Goal: Task Accomplishment & Management: Manage account settings

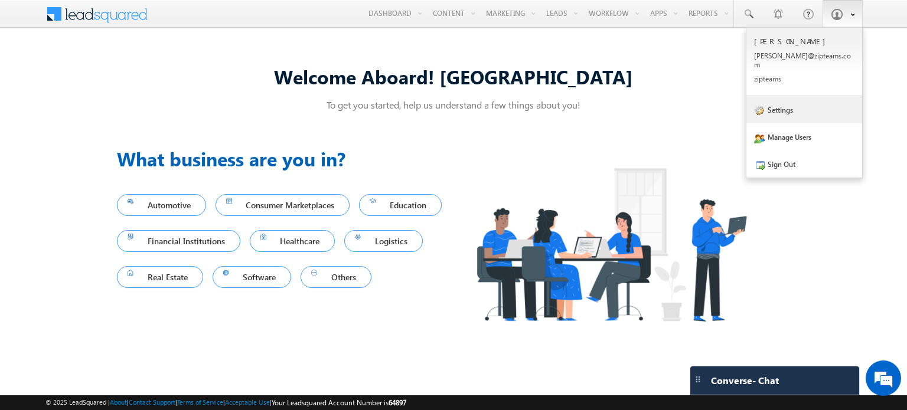
click at [796, 99] on link "Settings" at bounding box center [805, 109] width 116 height 27
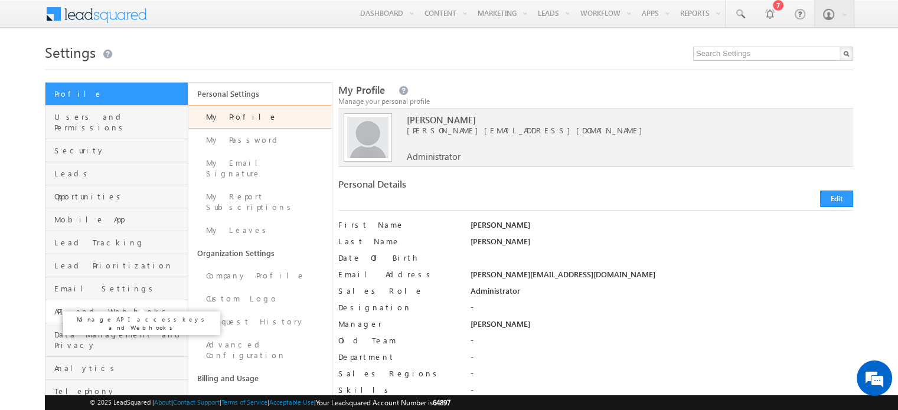
click at [86, 307] on span "API and Webhooks" at bounding box center [119, 312] width 131 height 11
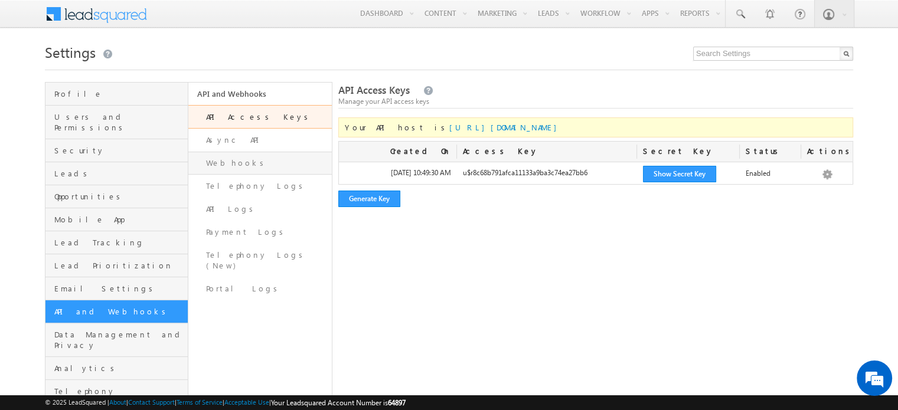
click at [253, 158] on link "Webhooks" at bounding box center [259, 163] width 143 height 23
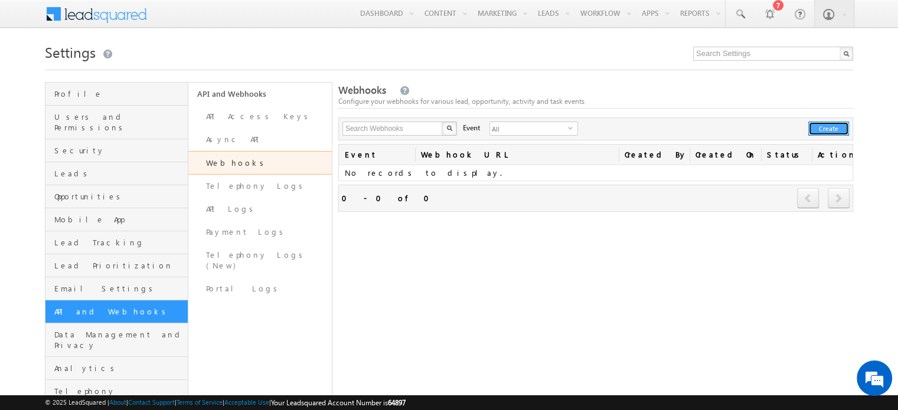
click at [822, 130] on button "Create" at bounding box center [829, 129] width 41 height 14
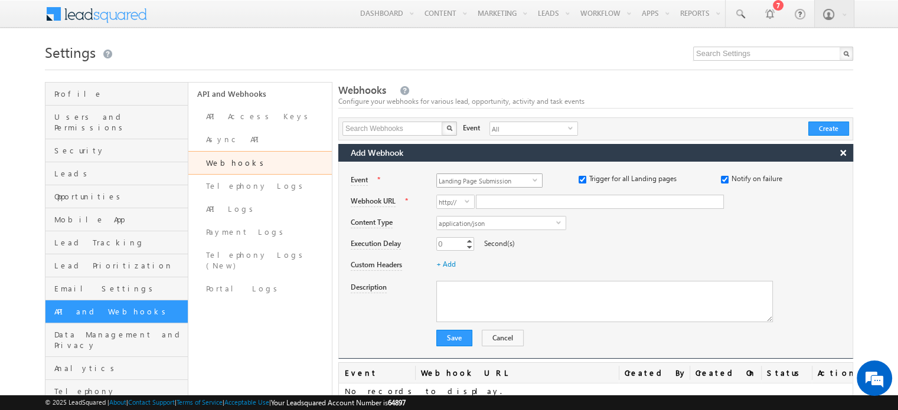
click at [471, 181] on span "Landing Page Submission" at bounding box center [485, 180] width 96 height 13
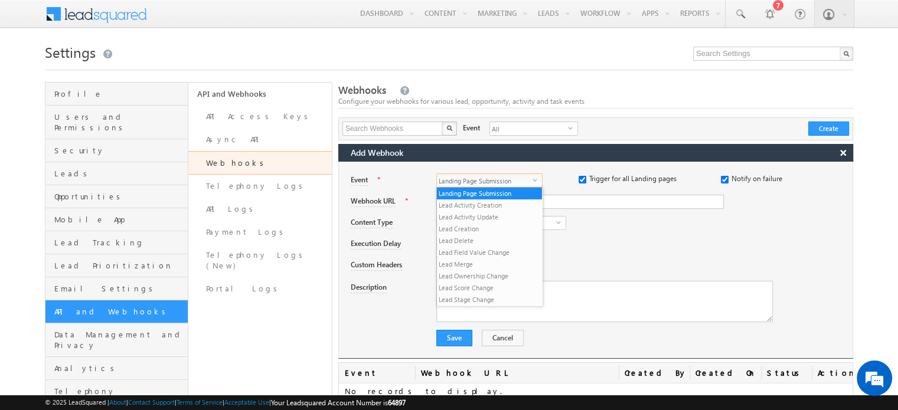
click at [619, 249] on div "0 0 Increment Decrement Second(s)" at bounding box center [644, 245] width 416 height 17
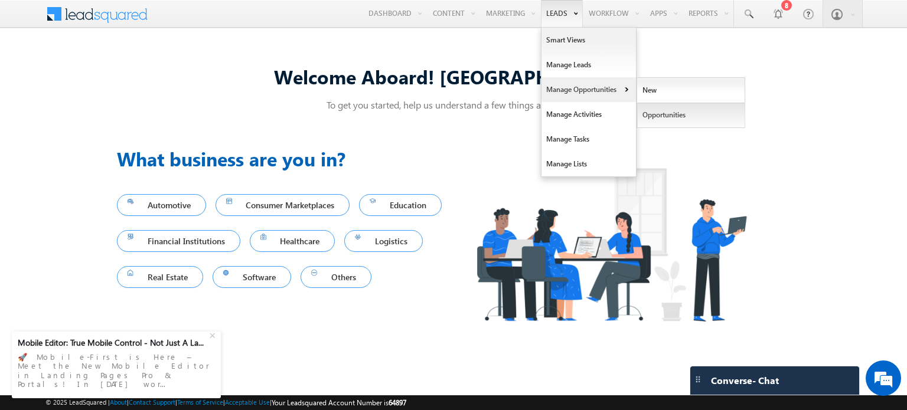
click at [665, 115] on link "Opportunities" at bounding box center [691, 115] width 108 height 25
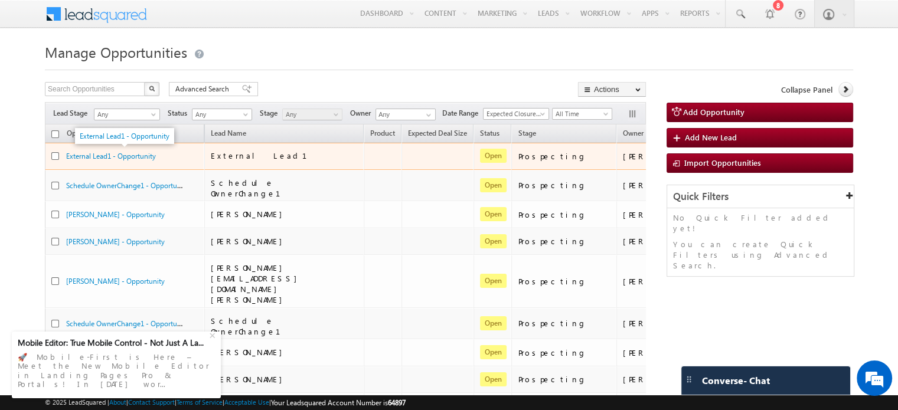
click at [107, 161] on div "External Lead1 - Opportunity" at bounding box center [125, 156] width 118 height 11
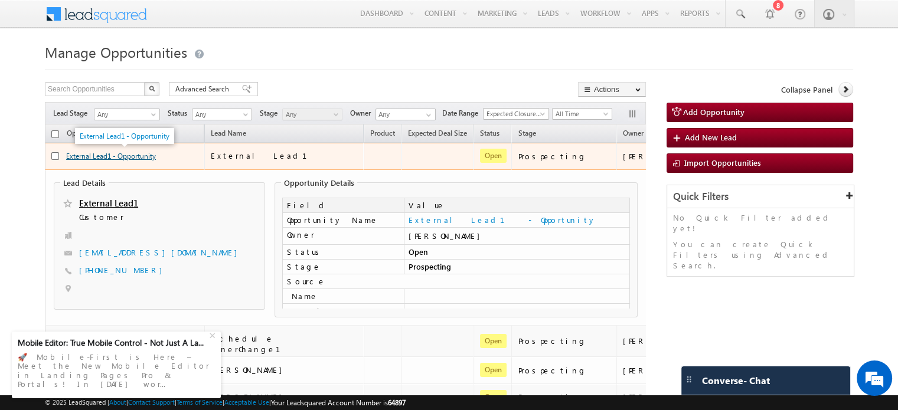
click at [117, 155] on link "External Lead1 - Opportunity" at bounding box center [111, 156] width 90 height 9
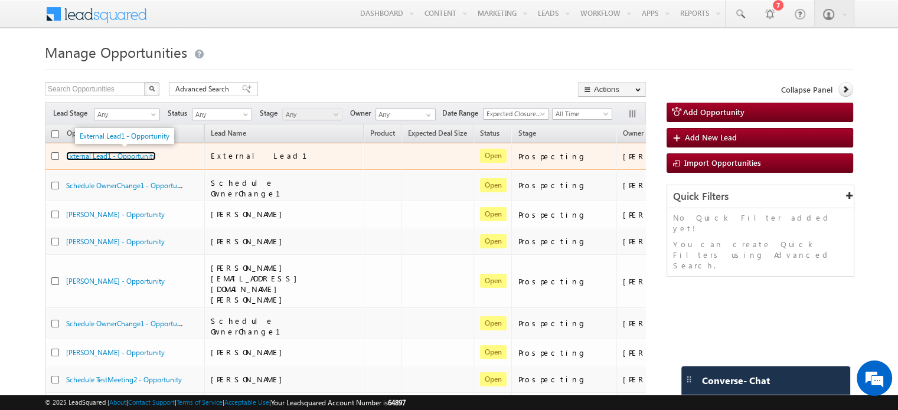
click at [127, 158] on link "External Lead1 - Opportunity" at bounding box center [111, 156] width 90 height 9
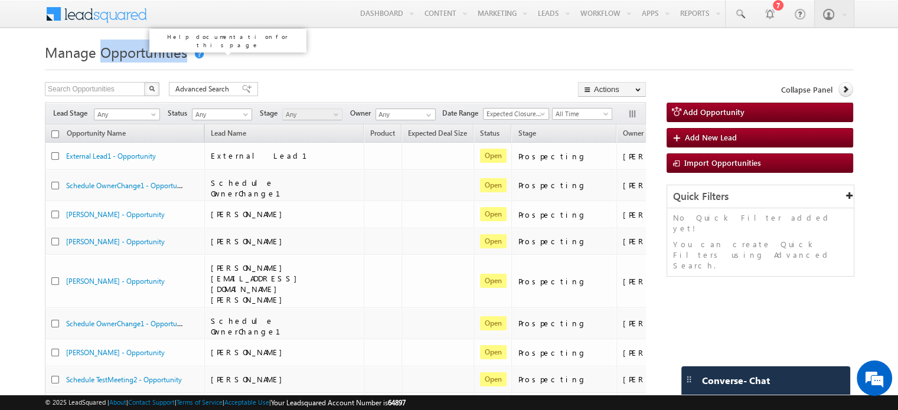
drag, startPoint x: 102, startPoint y: 54, endPoint x: 193, endPoint y: 58, distance: 90.5
click at [193, 58] on h1 "Manage Opportunities" at bounding box center [449, 51] width 809 height 23
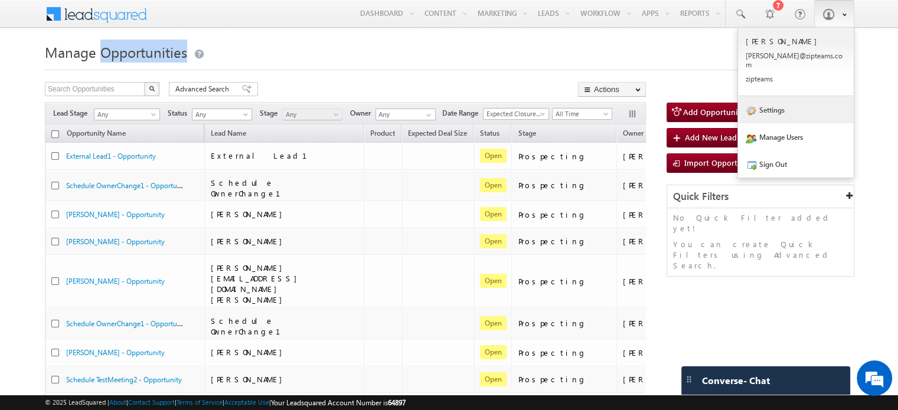
click at [771, 103] on link "Settings" at bounding box center [796, 109] width 116 height 27
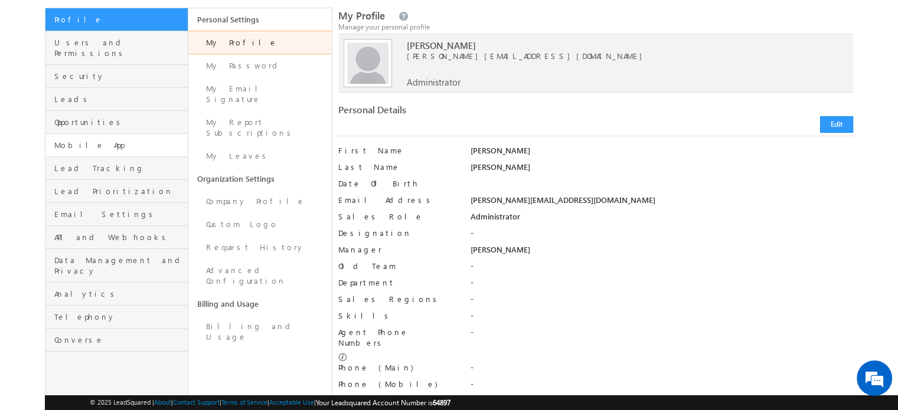
scroll to position [75, 0]
click at [95, 116] on span "Opportunities" at bounding box center [119, 121] width 131 height 11
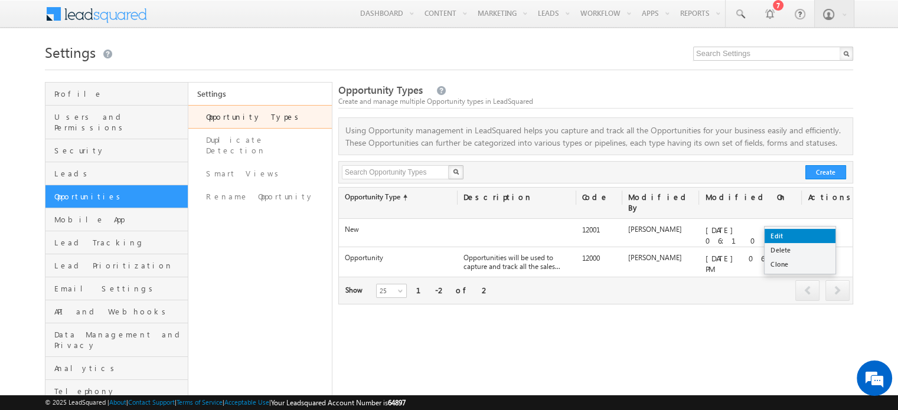
click at [825, 234] on link "Edit" at bounding box center [800, 236] width 71 height 14
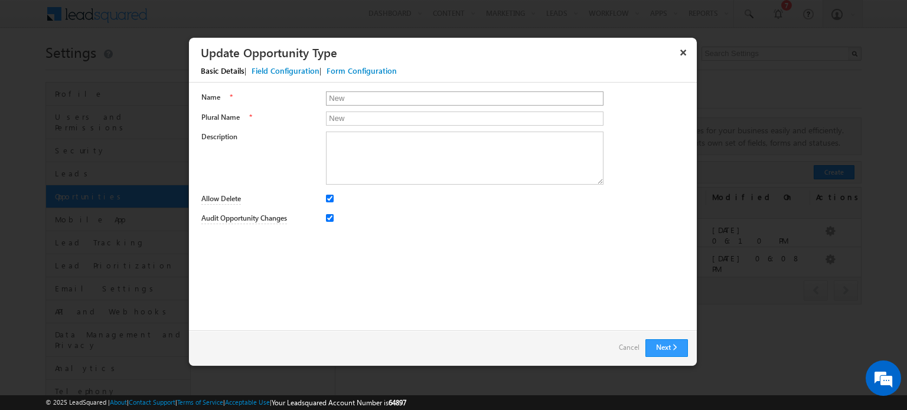
click at [412, 104] on input "New" at bounding box center [465, 99] width 278 height 14
type input "New 2"
click at [669, 349] on button "Next" at bounding box center [667, 349] width 43 height 18
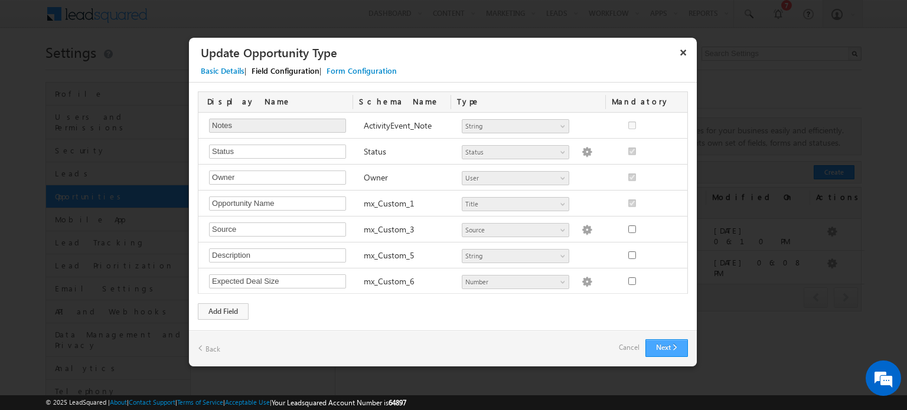
click at [664, 349] on button "Next" at bounding box center [667, 349] width 43 height 18
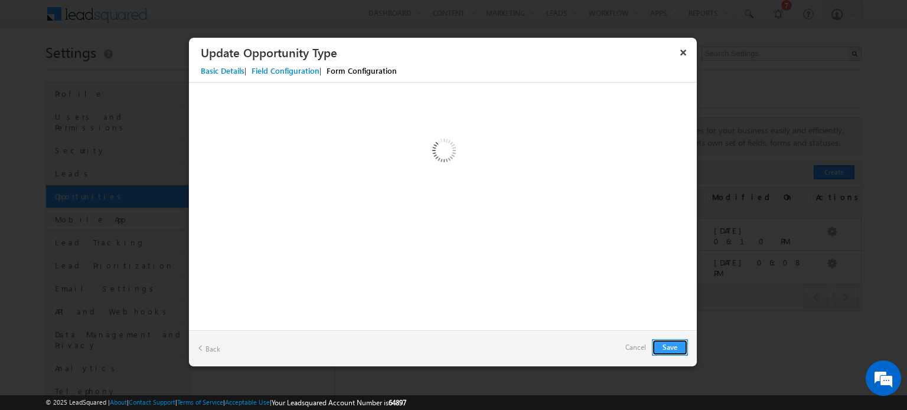
click at [669, 351] on button "Save" at bounding box center [670, 348] width 36 height 17
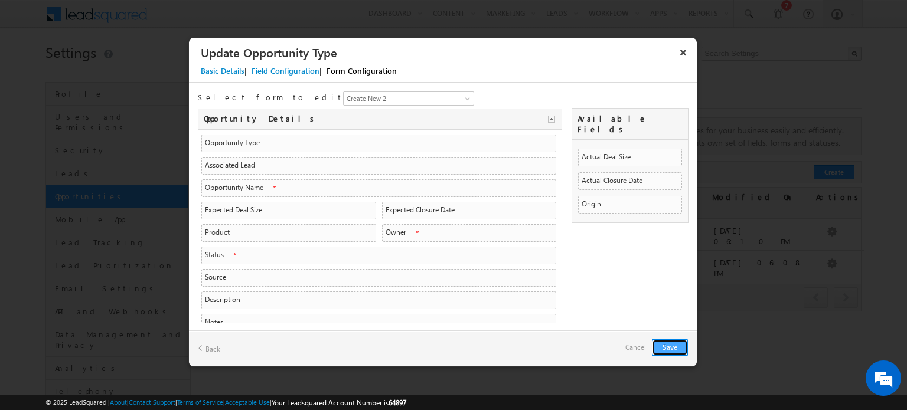
click at [675, 349] on button "Save" at bounding box center [670, 348] width 36 height 17
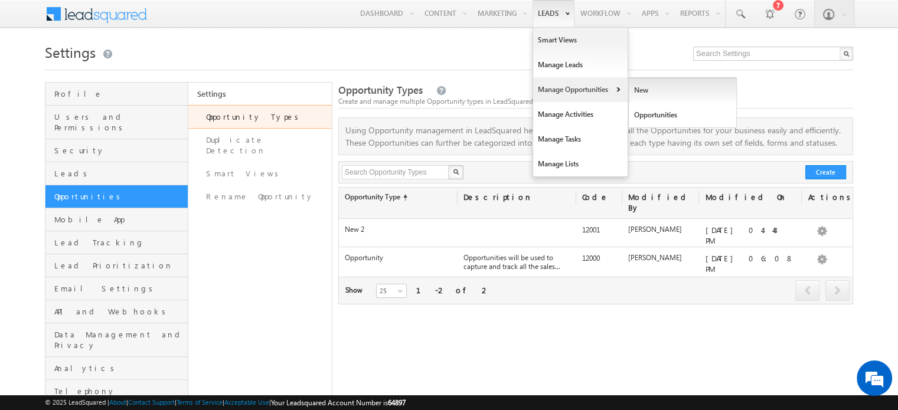
click at [650, 94] on link "New" at bounding box center [683, 90] width 108 height 25
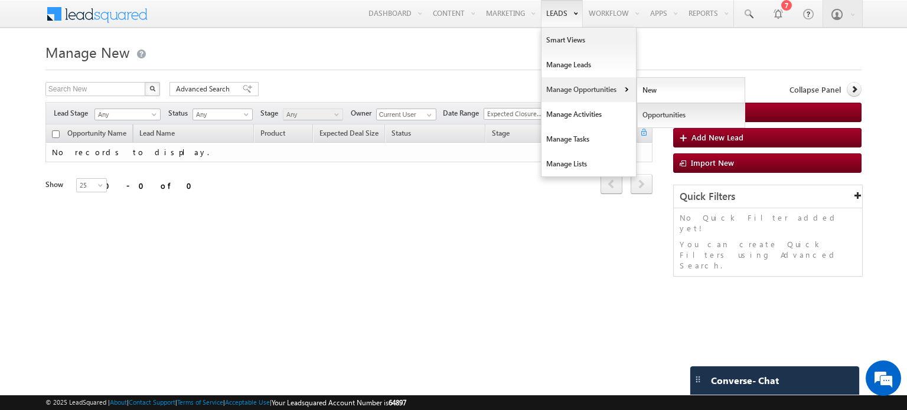
click at [664, 112] on link "Opportunities" at bounding box center [691, 115] width 108 height 25
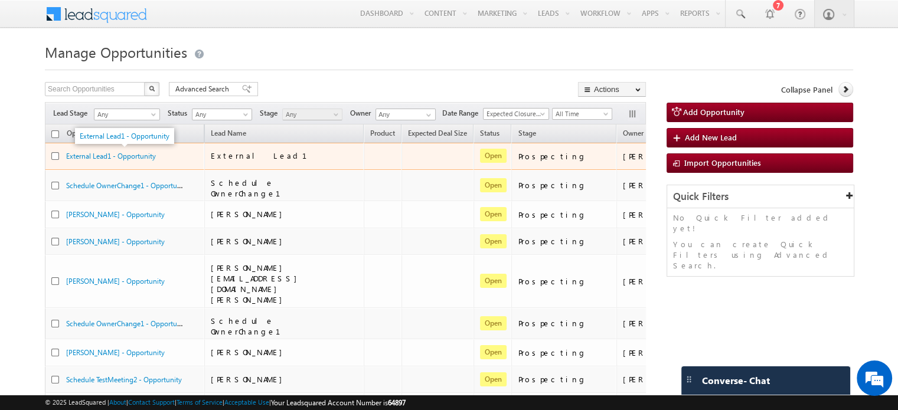
click at [115, 161] on div "External Lead1 - Opportunity" at bounding box center [125, 156] width 118 height 11
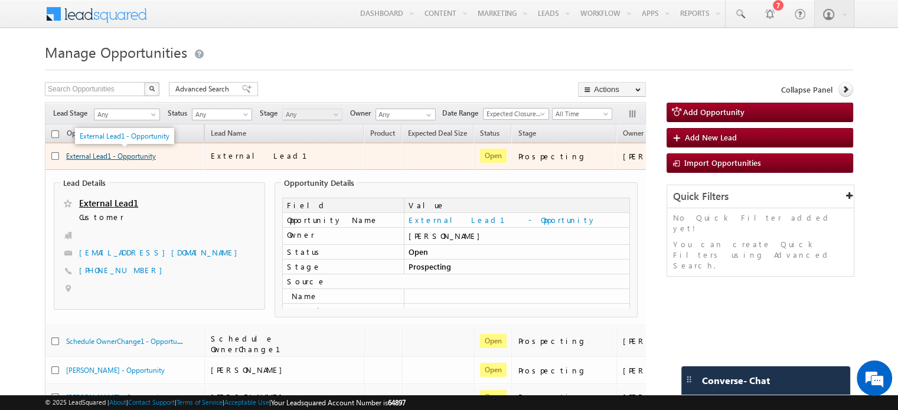
click at [90, 160] on link "External Lead1 - Opportunity" at bounding box center [111, 156] width 90 height 9
